Goal: Information Seeking & Learning: Check status

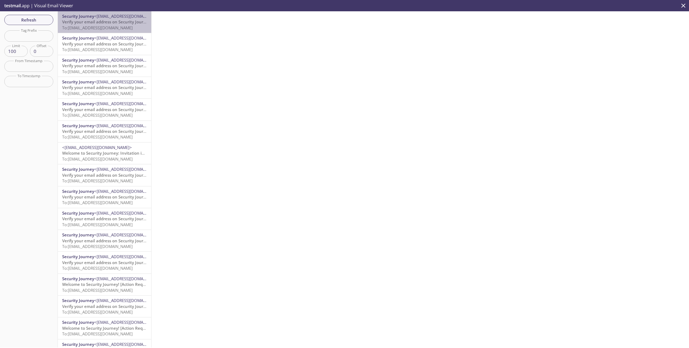
click at [122, 28] on span "To: [EMAIL_ADDRESS][DOMAIN_NAME]" at bounding box center [97, 27] width 71 height 5
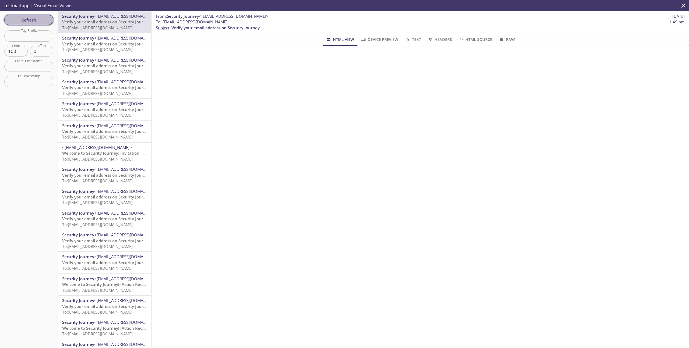
click at [33, 22] on span "Refresh" at bounding box center [29, 19] width 40 height 7
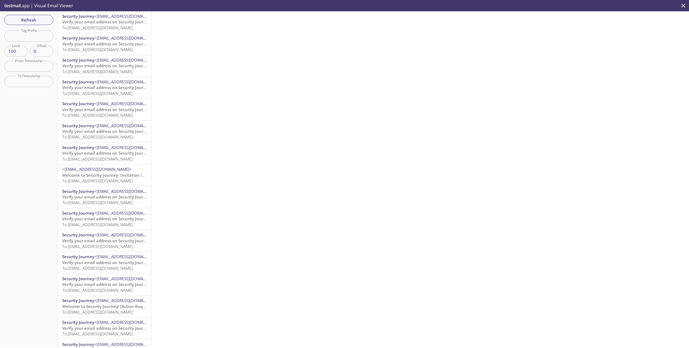
click at [111, 26] on span "To: [EMAIL_ADDRESS][DOMAIN_NAME]" at bounding box center [97, 27] width 71 height 5
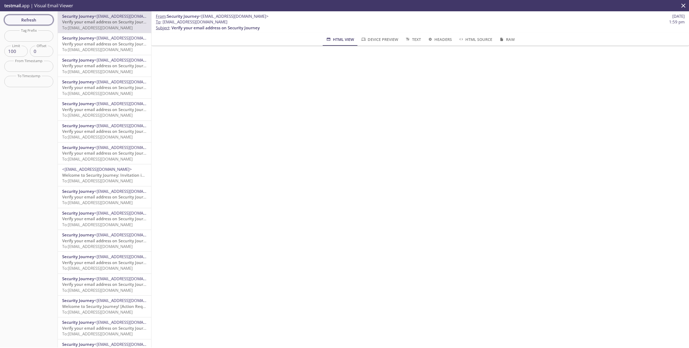
click at [31, 19] on span "Refresh" at bounding box center [29, 19] width 40 height 7
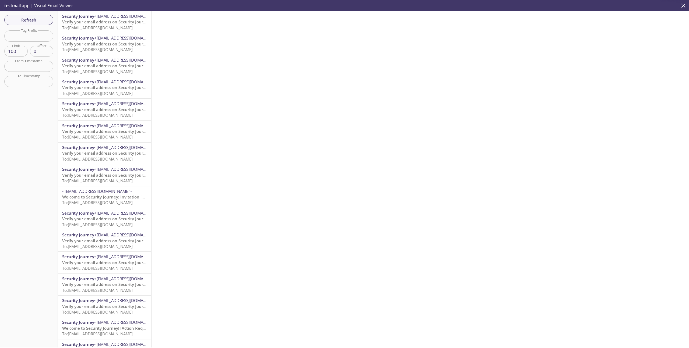
click at [97, 25] on span "To: [EMAIL_ADDRESS][DOMAIN_NAME]" at bounding box center [97, 27] width 71 height 5
